Goal: Information Seeking & Learning: Learn about a topic

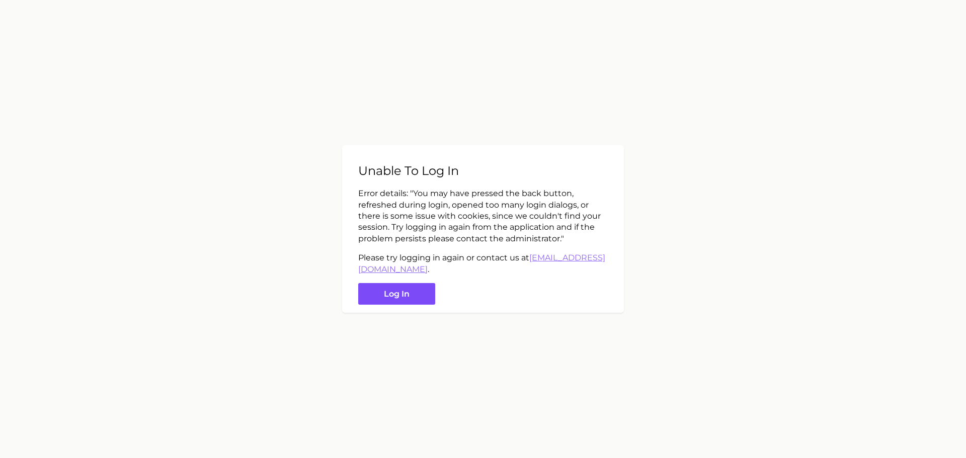
click at [414, 284] on button "Log in" at bounding box center [396, 294] width 77 height 22
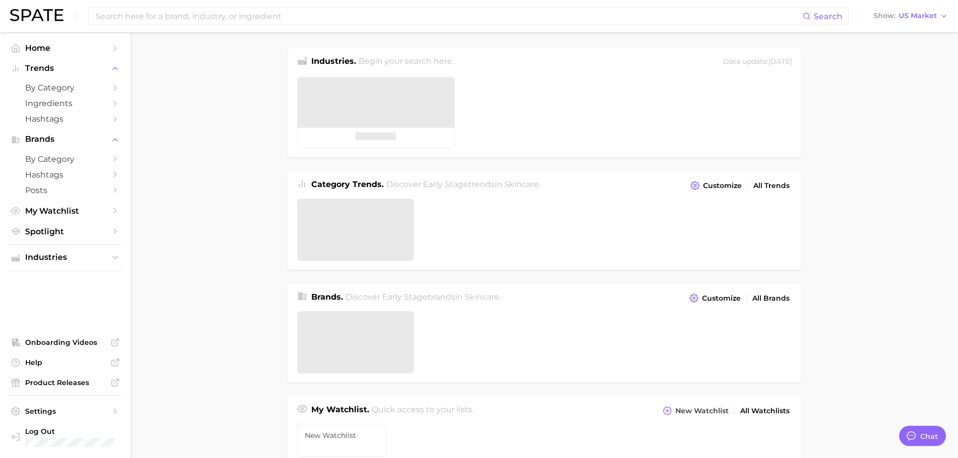
type textarea "x"
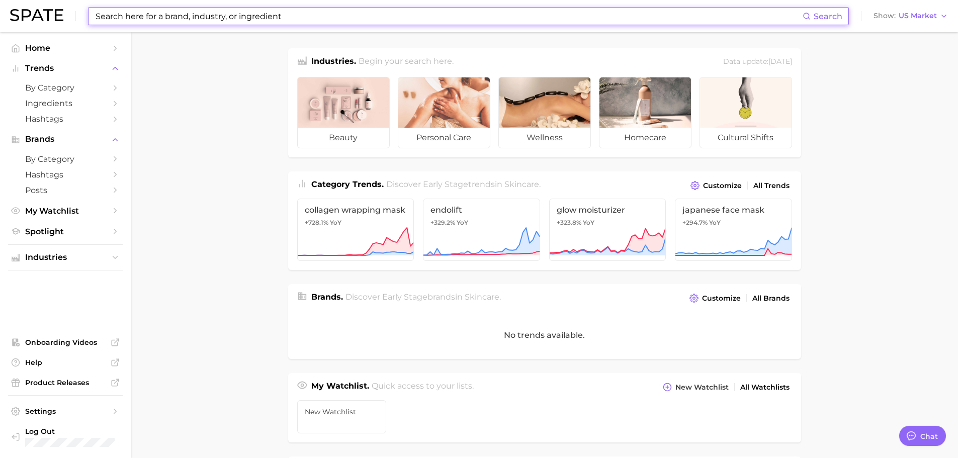
click at [201, 16] on input at bounding box center [449, 16] width 708 height 17
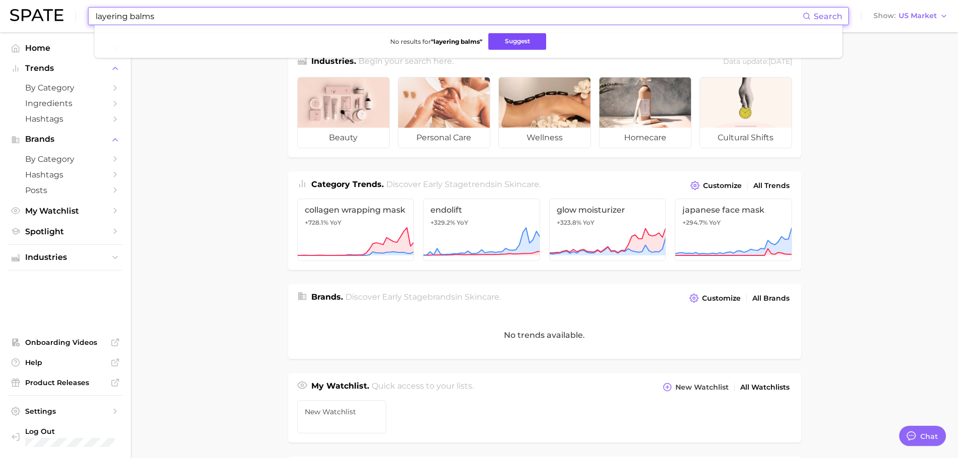
click at [518, 40] on button "Suggest" at bounding box center [518, 41] width 58 height 17
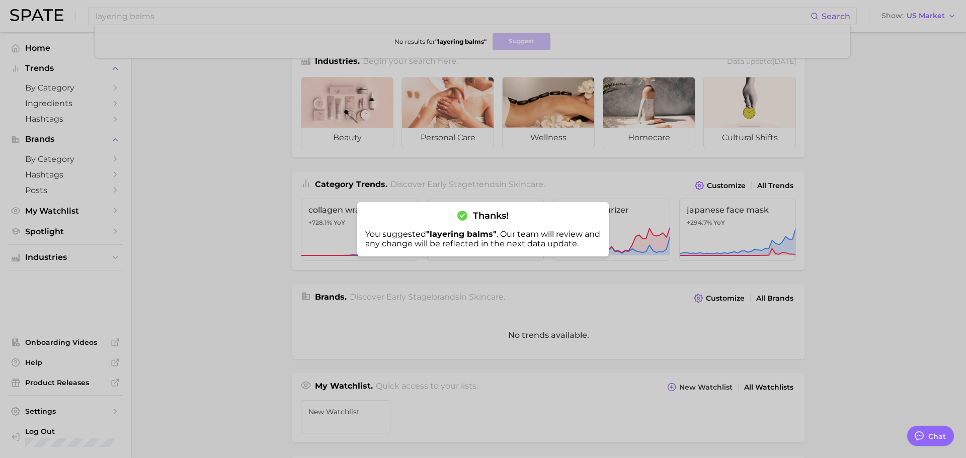
click at [185, 9] on div at bounding box center [483, 229] width 966 height 458
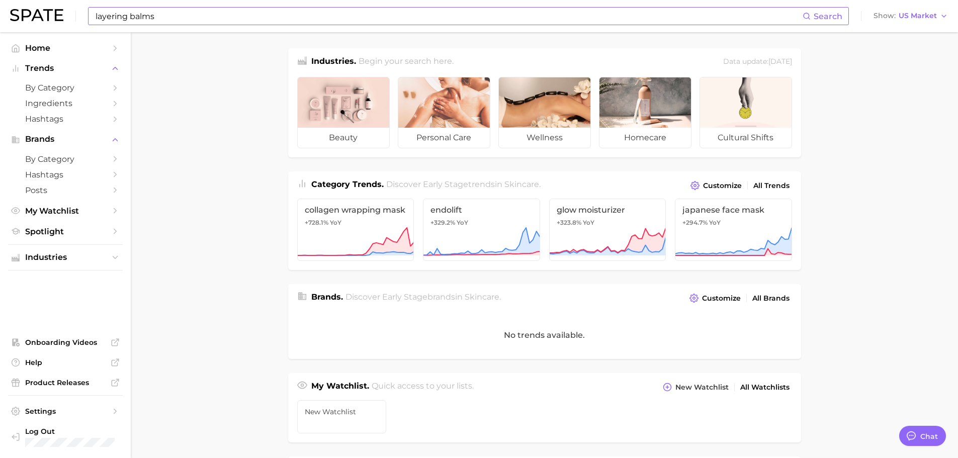
click at [187, 16] on input "layering balms" at bounding box center [449, 16] width 708 height 17
drag, startPoint x: 161, startPoint y: 16, endPoint x: 78, endPoint y: 14, distance: 83.0
click at [78, 16] on div "layering balms Search No results for " layering balms " Suggest Show US Market" at bounding box center [479, 16] width 938 height 32
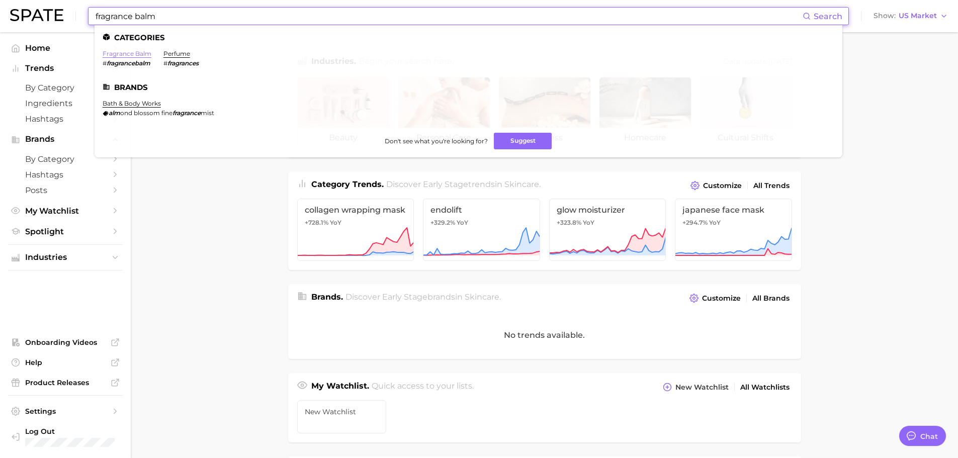
type input "fragrance balm"
click at [122, 55] on link "fragrance balm" at bounding box center [127, 54] width 49 height 8
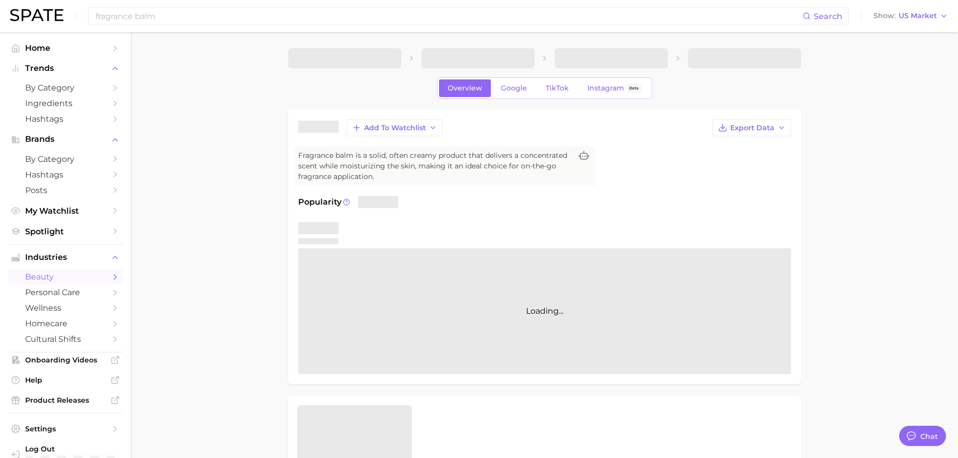
type textarea "x"
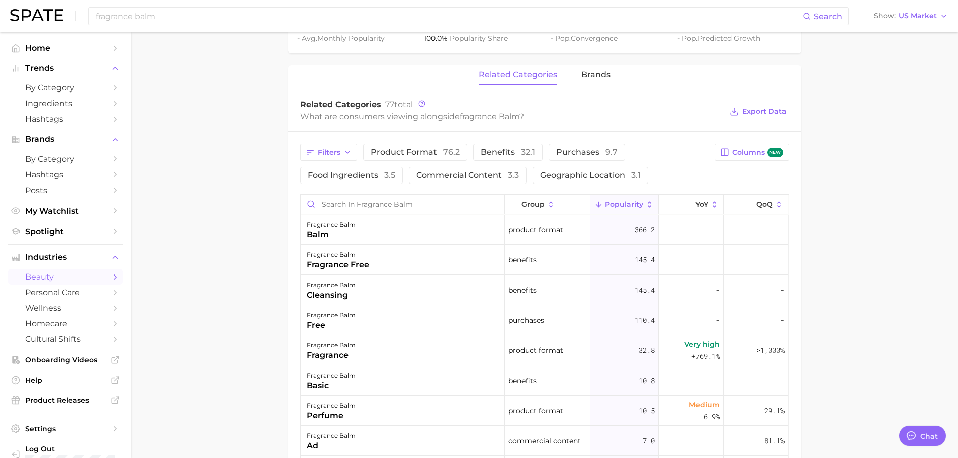
scroll to position [453, 0]
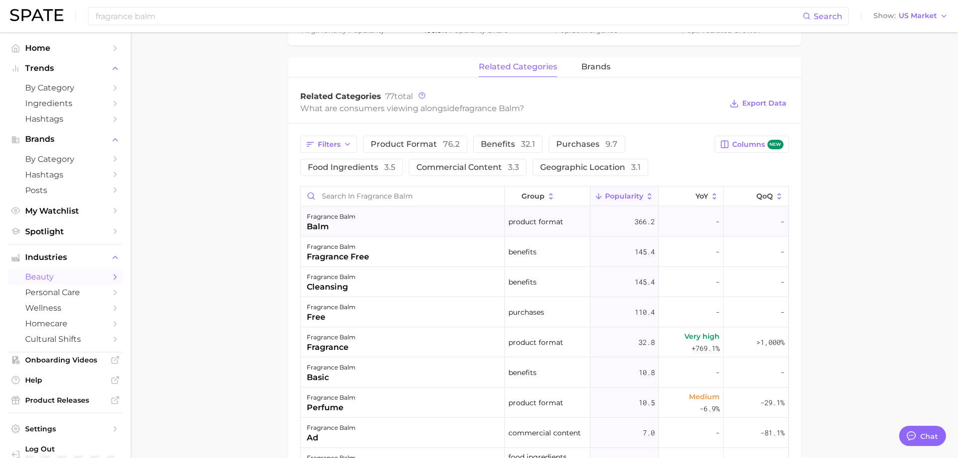
click at [635, 219] on span "366.2" at bounding box center [645, 222] width 20 height 12
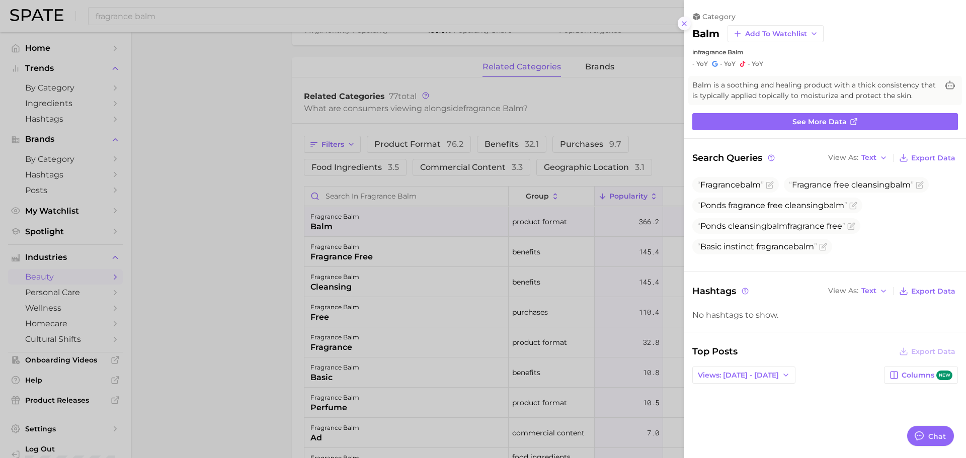
click at [687, 23] on icon at bounding box center [684, 24] width 8 height 8
